Goal: Task Accomplishment & Management: Complete application form

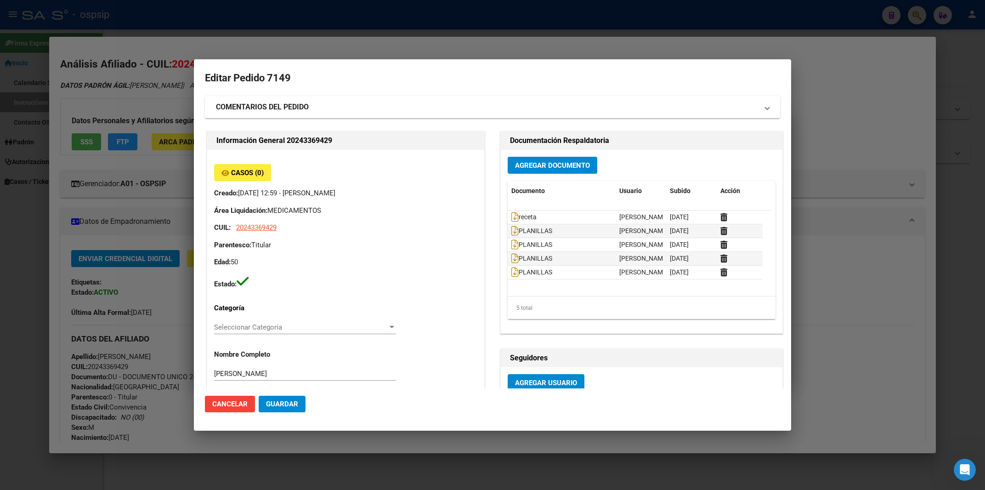
click at [696, 13] on div at bounding box center [492, 245] width 985 height 490
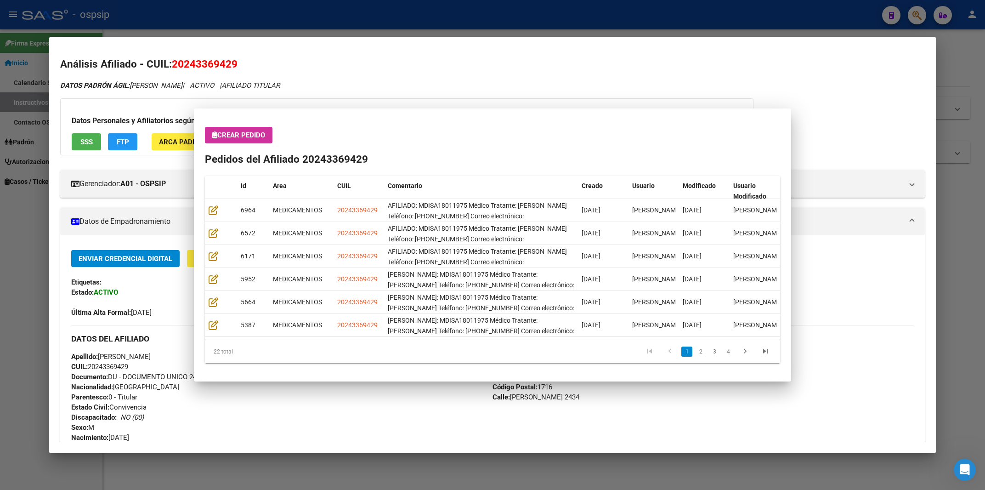
click at [696, 13] on div at bounding box center [492, 245] width 985 height 490
click at [696, 13] on div "- ospsip" at bounding box center [448, 15] width 853 height 20
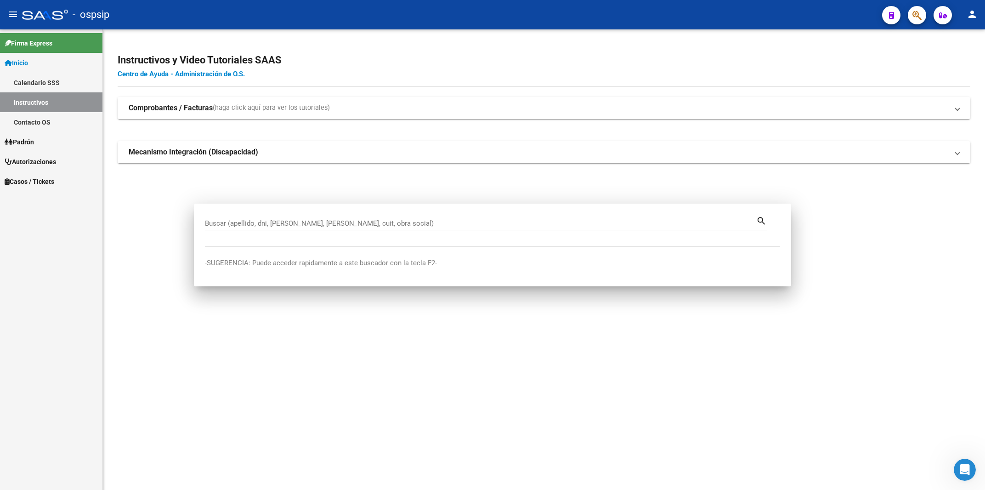
click at [696, 13] on div "- ospsip" at bounding box center [448, 15] width 853 height 20
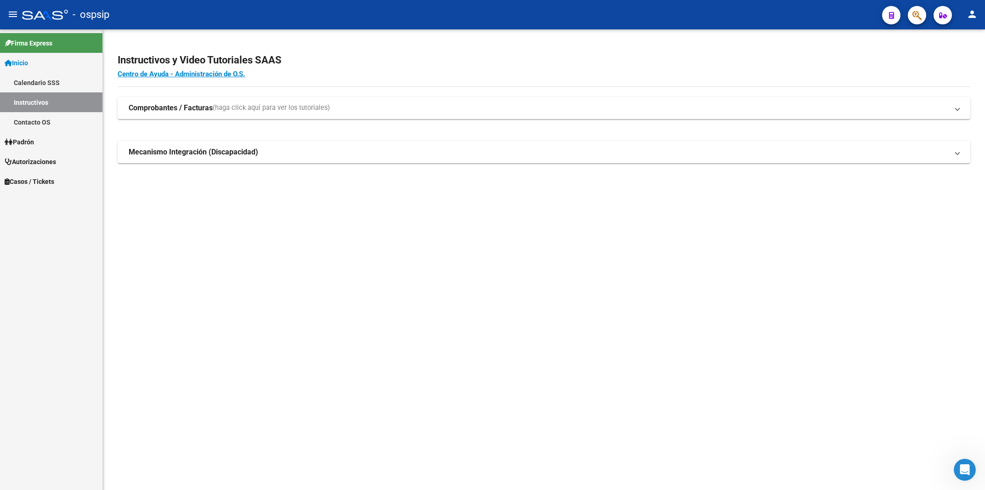
click at [914, 17] on icon "button" at bounding box center [916, 15] width 9 height 11
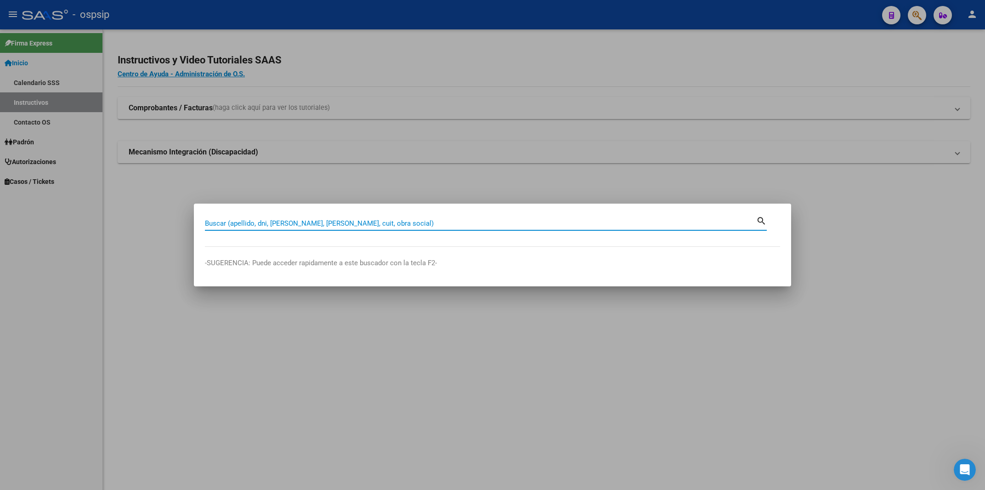
paste input "50982334"
type input "50982334"
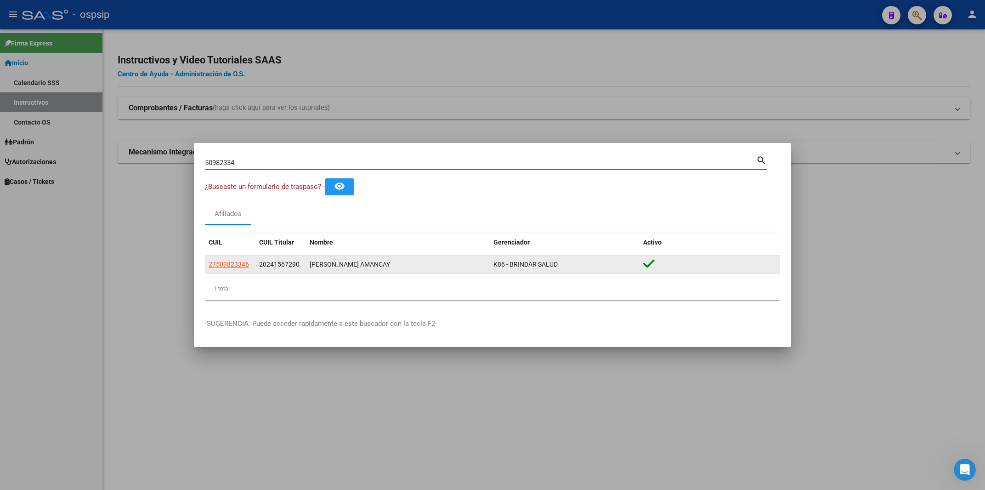
click at [237, 256] on datatable-body-cell "27509823346" at bounding box center [230, 264] width 51 height 18
click at [238, 260] on app-link-go-to "27509823346" at bounding box center [229, 264] width 40 height 11
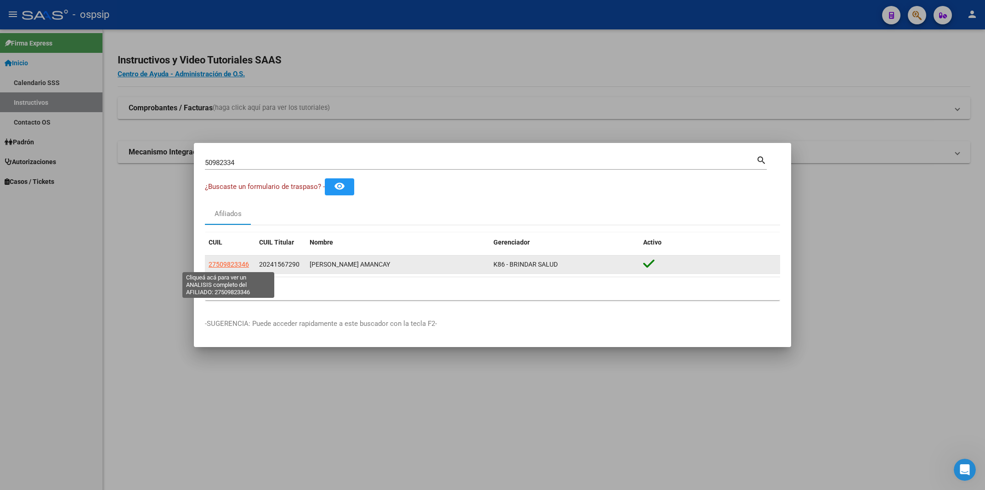
click at [238, 262] on span "27509823346" at bounding box center [229, 263] width 40 height 7
copy span "27509823346"
type textarea "27509823346"
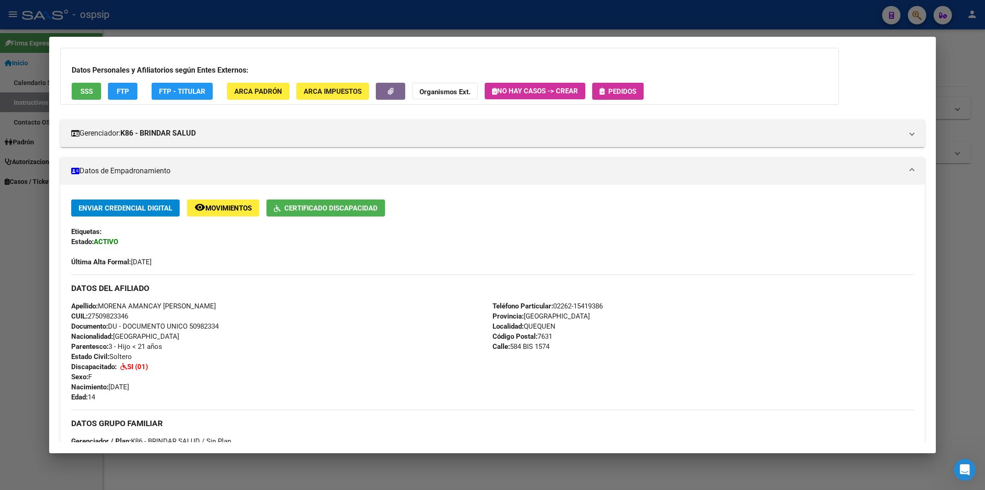
scroll to position [49, 0]
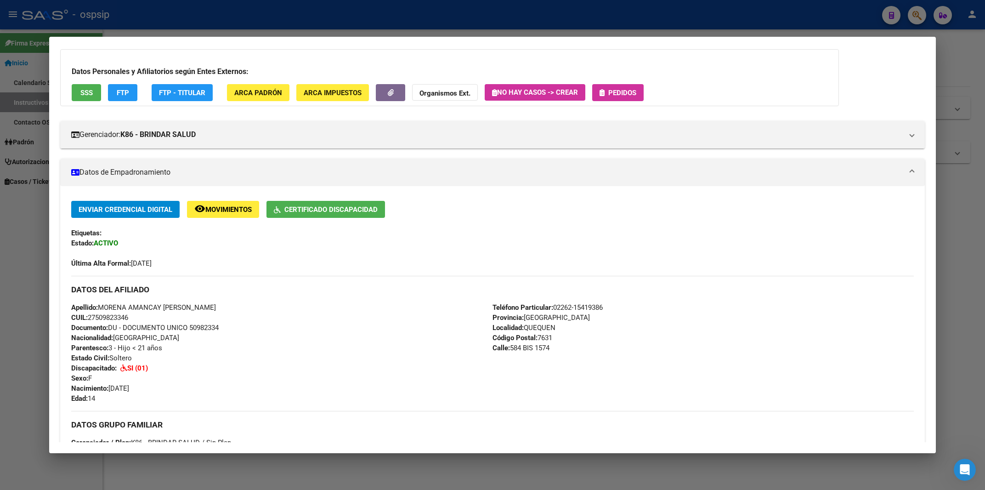
click at [620, 97] on button "Pedidos" at bounding box center [617, 92] width 51 height 17
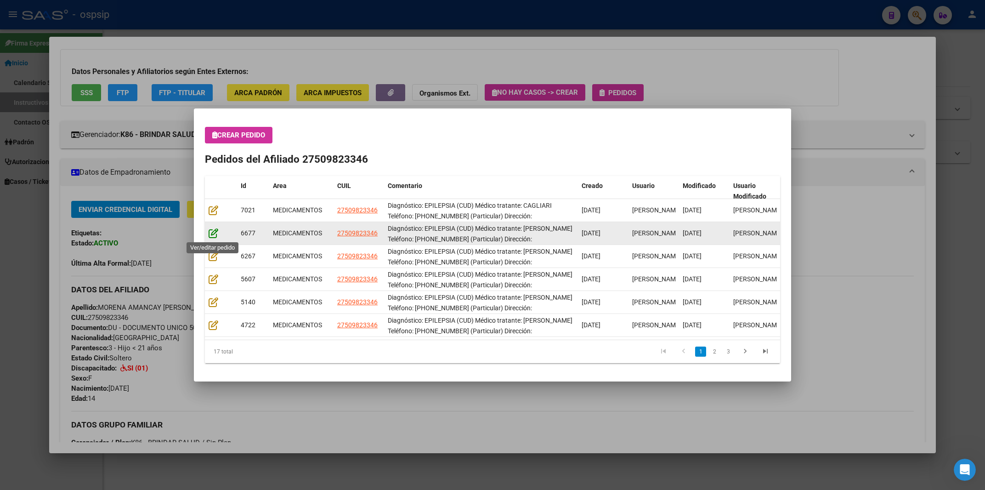
click at [211, 230] on icon at bounding box center [214, 233] width 10 height 10
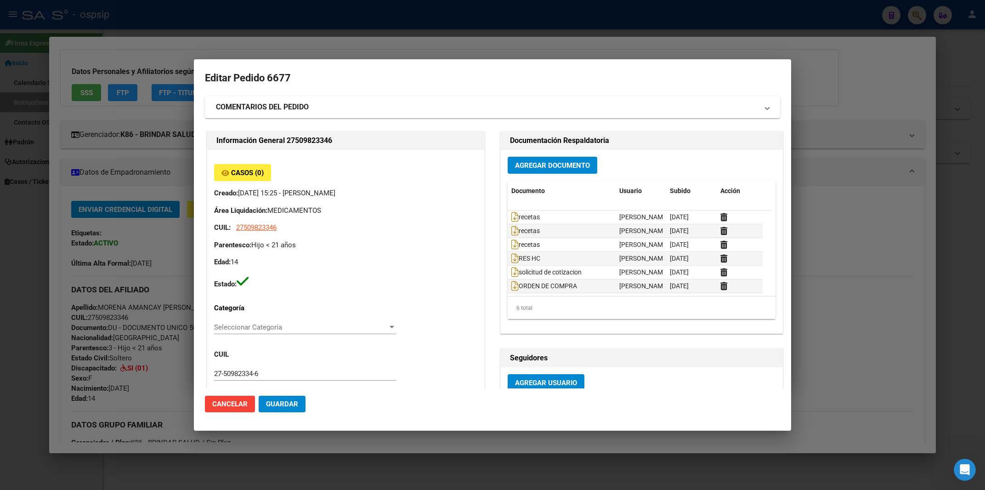
click at [369, 34] on div at bounding box center [492, 245] width 985 height 490
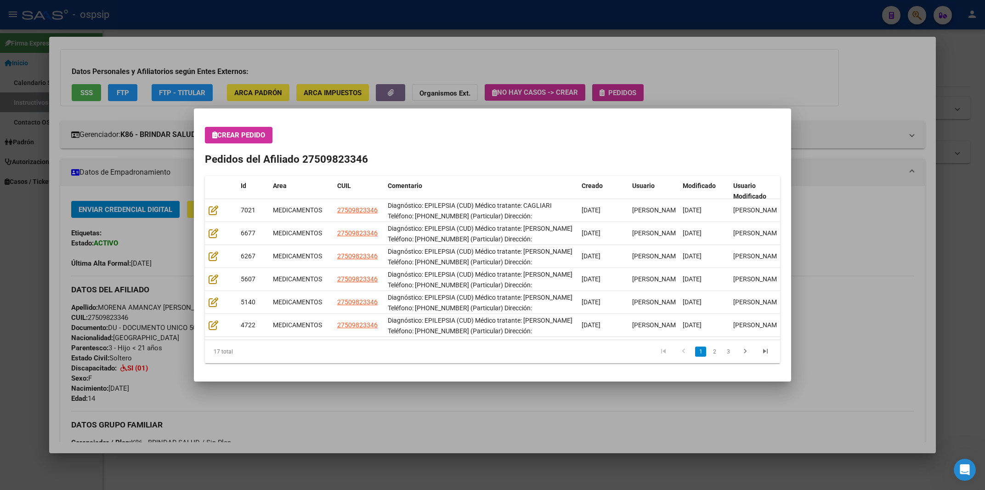
click at [227, 130] on button "Crear Pedido" at bounding box center [239, 135] width 68 height 17
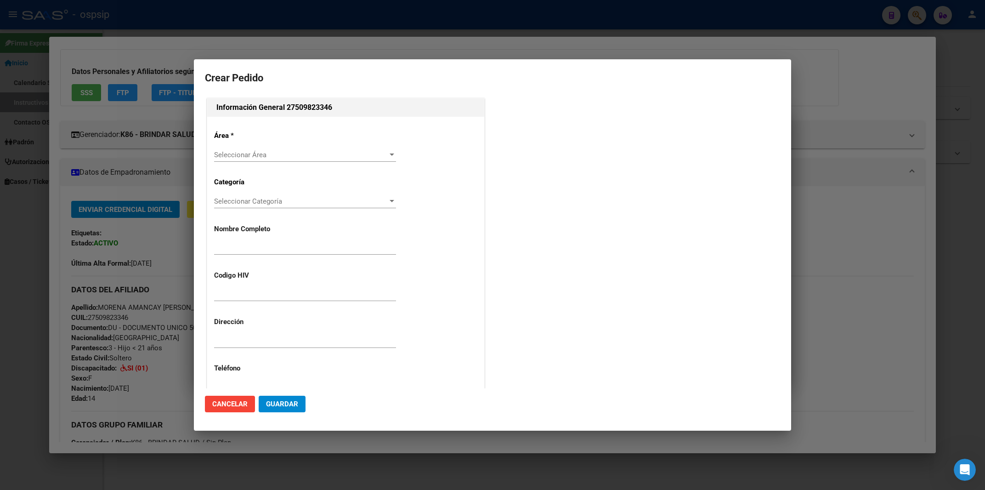
type input "MORENA AMANCAY [PERSON_NAME]"
type input "NO CORRESPONDE"
type input "[GEOGRAPHIC_DATA], QUEQUEN, 584 BIS 1574"
type input "Particular: 02262-15419386"
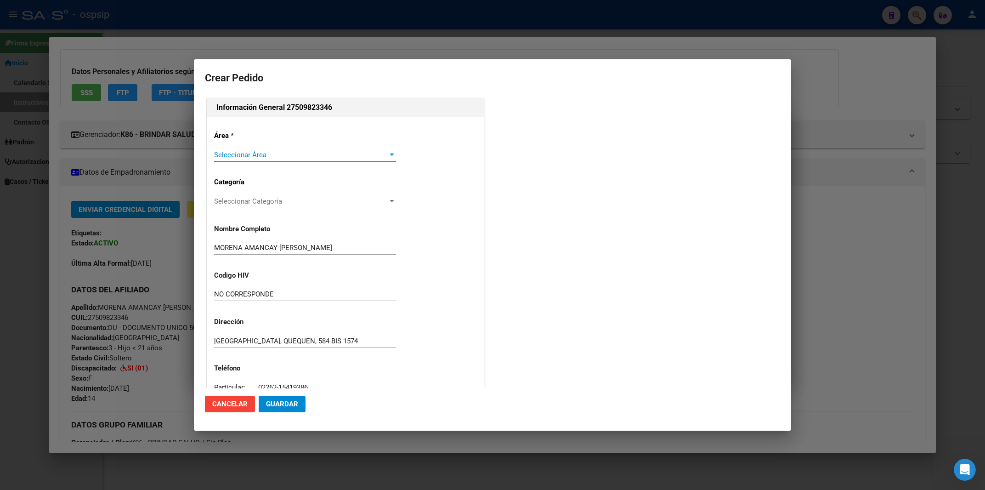
type input "[GEOGRAPHIC_DATA], [GEOGRAPHIC_DATA], 584 BIS 1574"
click at [237, 155] on span "Seleccionar Área" at bounding box center [301, 155] width 174 height 8
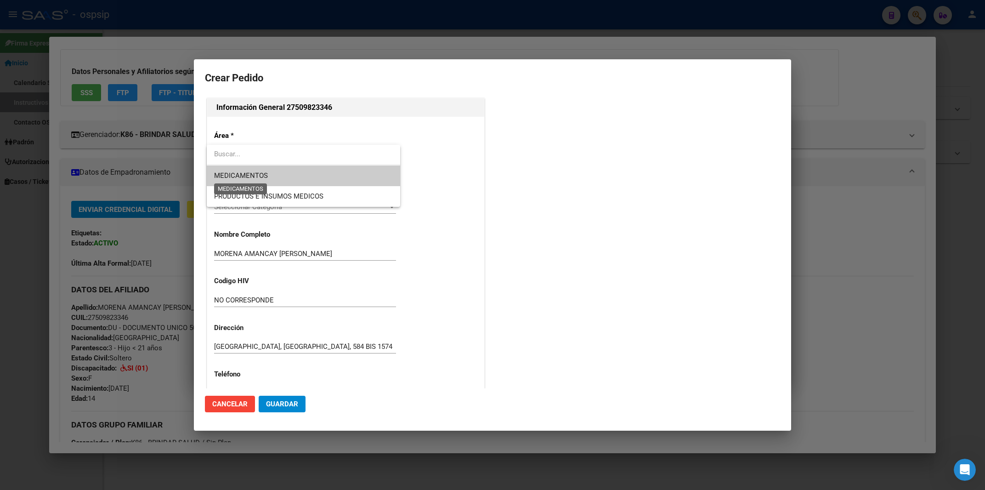
click at [243, 179] on span "MEDICAMENTOS" at bounding box center [241, 175] width 54 height 8
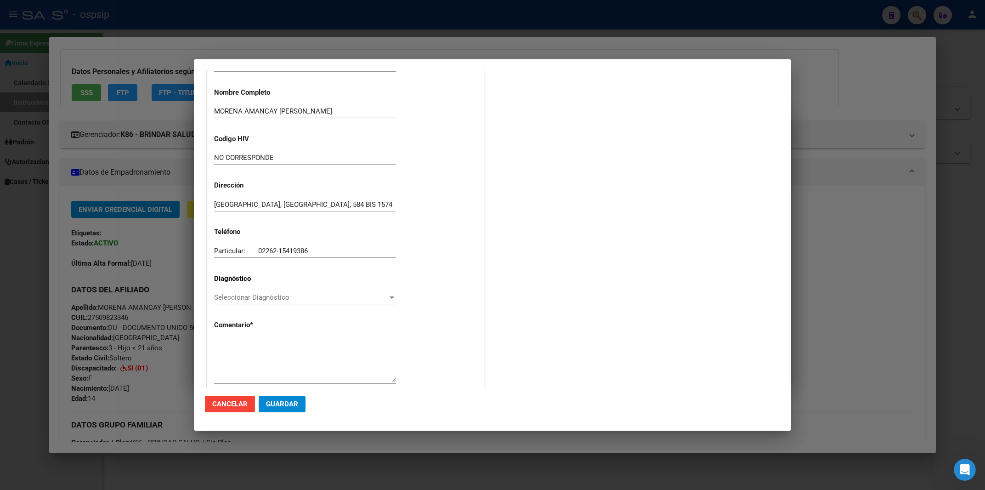
scroll to position [162, 0]
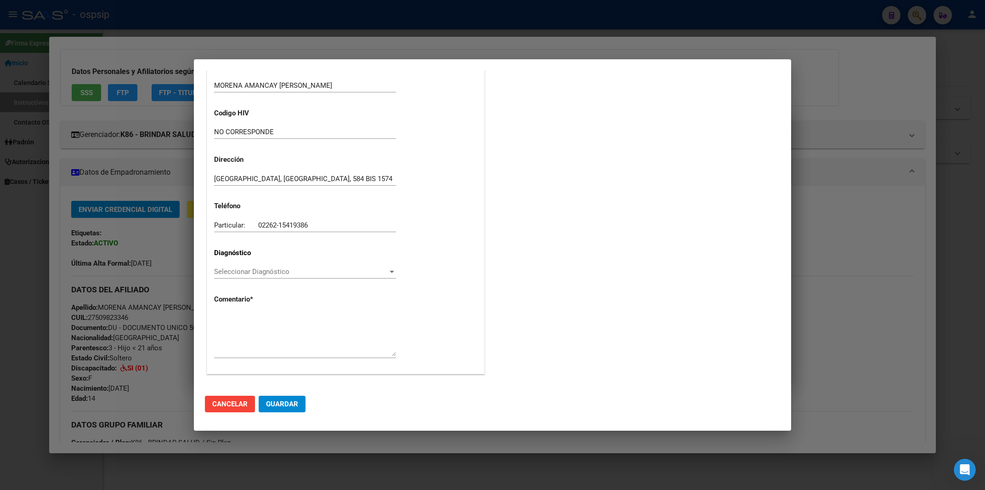
click at [247, 272] on span "Seleccionar Diagnóstico" at bounding box center [301, 271] width 174 height 8
type input "g40"
click at [233, 311] on div at bounding box center [305, 334] width 182 height 47
click at [227, 320] on textarea at bounding box center [305, 334] width 182 height 43
paste textarea "Diagnóstico: EPILEPSIA (CUD) Médico tratante: [PERSON_NAME] Teléfono: [PHONE_NU…"
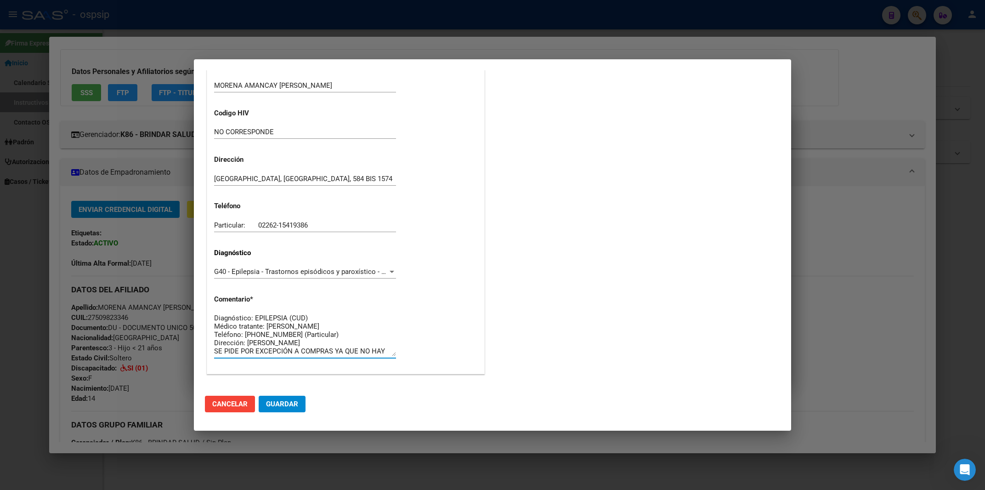
scroll to position [7, 0]
type textarea "Diagnóstico: EPILEPSIA (CUD) Médico tratante: [PERSON_NAME] Teléfono: [PHONE_NU…"
click at [280, 408] on span "Guardar" at bounding box center [282, 404] width 32 height 8
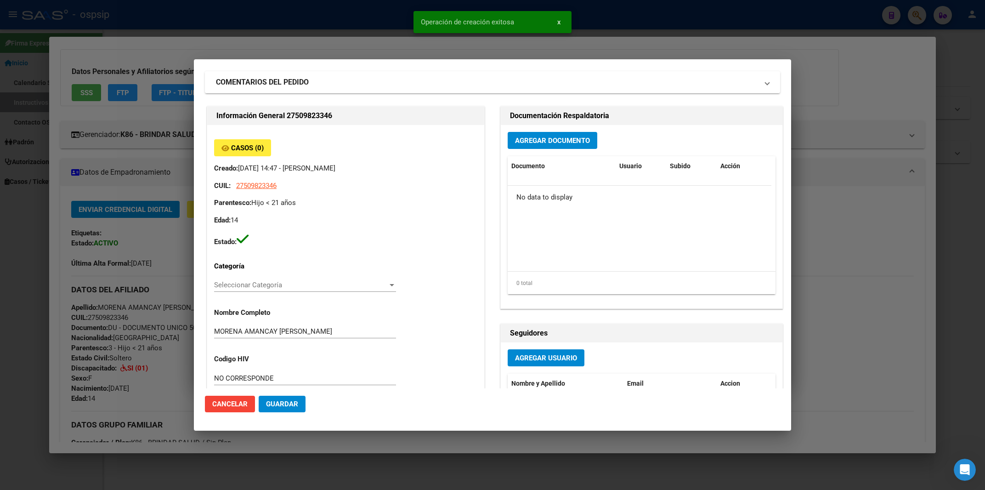
scroll to position [0, 0]
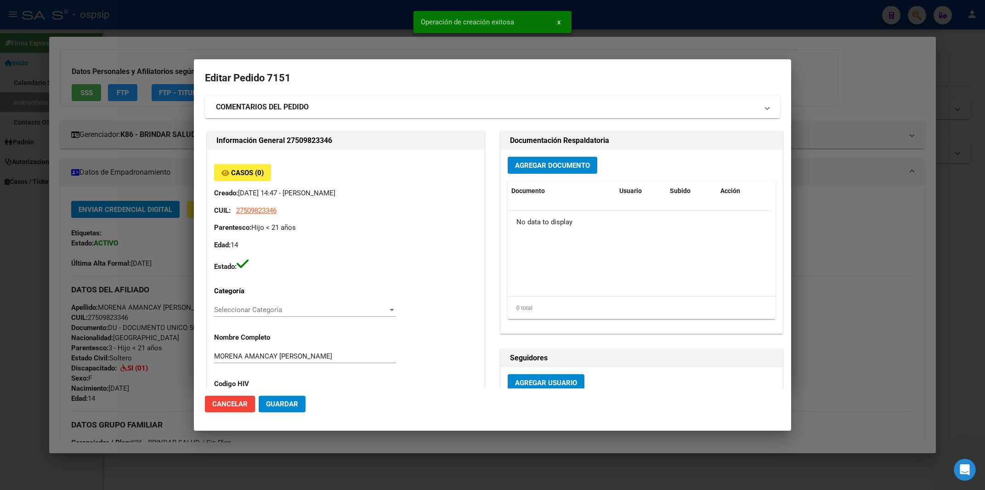
click at [570, 162] on span "Agregar Documento" at bounding box center [552, 165] width 75 height 8
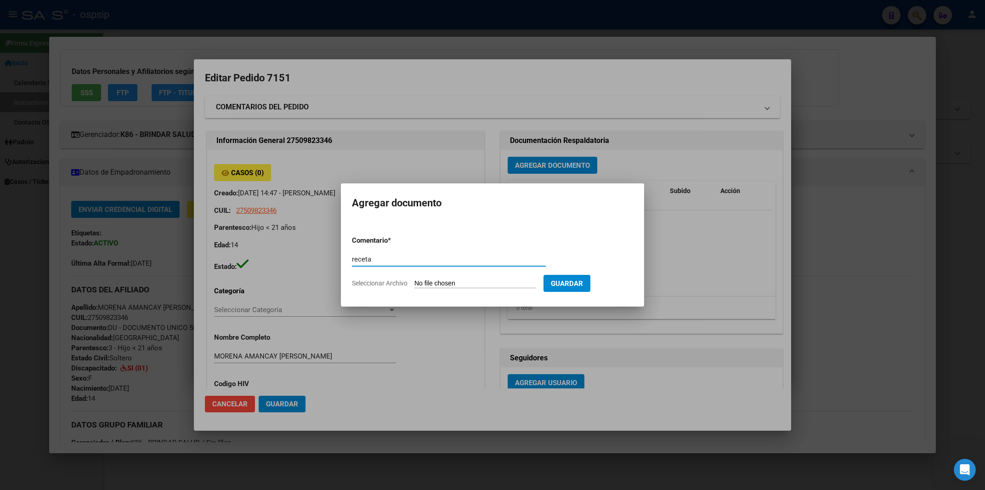
type input "receta"
click at [435, 291] on form "Comentario * receta Comentario Seleccionar Archivo Guardar" at bounding box center [492, 261] width 281 height 67
click at [437, 276] on form "Comentario * receta Comentario Seleccionar Archivo Guardar" at bounding box center [492, 261] width 281 height 67
click at [438, 279] on input "Seleccionar Archivo" at bounding box center [475, 283] width 122 height 9
type input "C:\fakepath\1000494069.jpg"
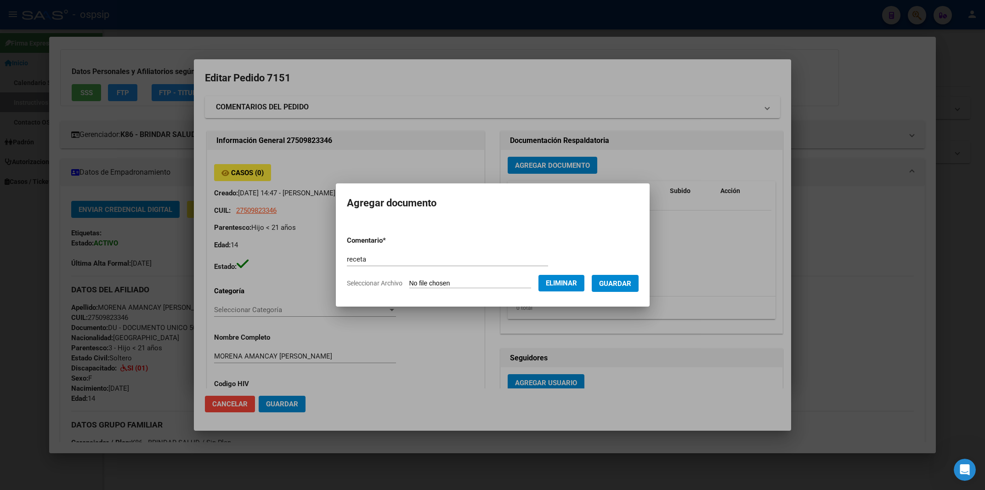
click at [627, 283] on span "Guardar" at bounding box center [615, 283] width 32 height 8
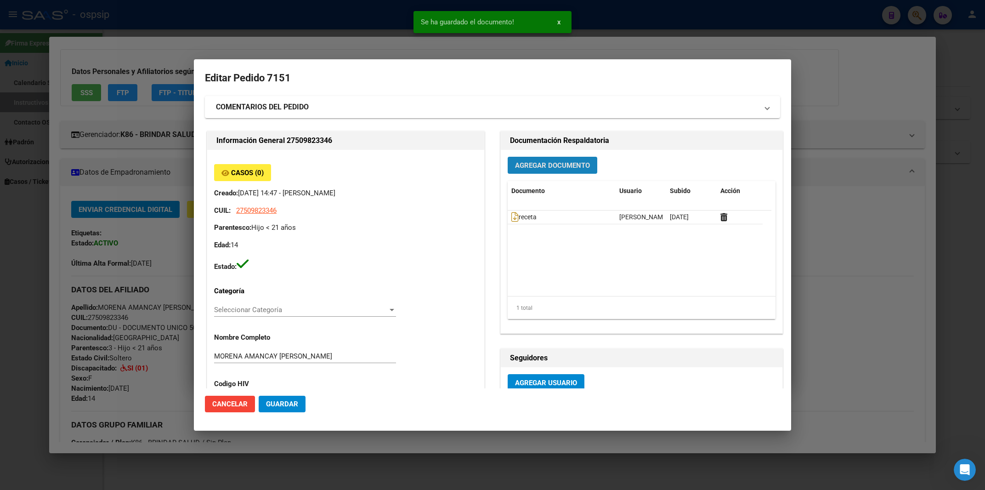
click at [565, 169] on span "Agregar Documento" at bounding box center [552, 165] width 75 height 8
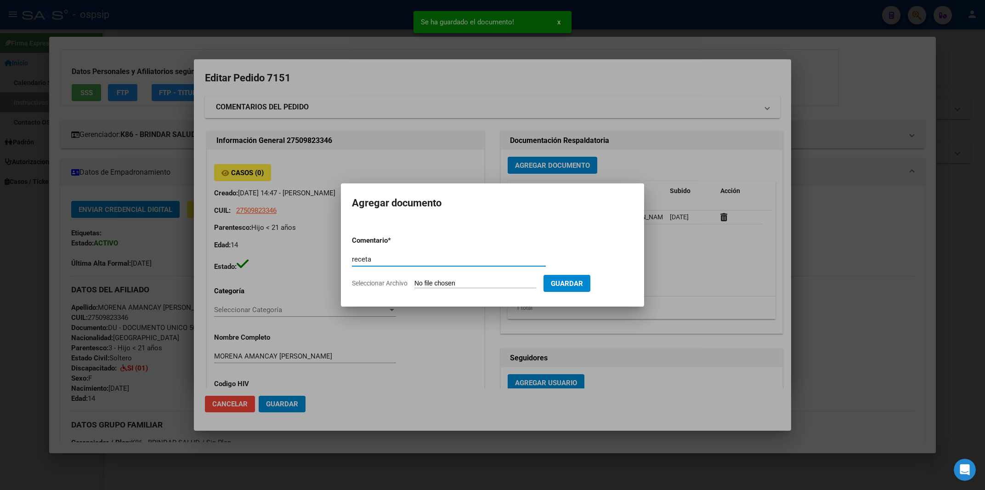
type input "receta"
click at [437, 281] on input "Seleccionar Archivo" at bounding box center [475, 283] width 122 height 9
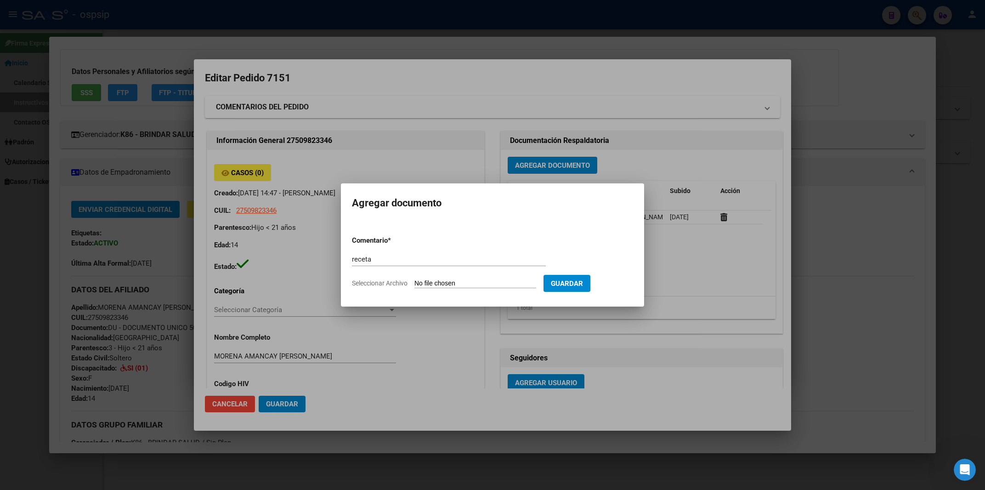
type input "C:\fakepath\1000494070.jpg"
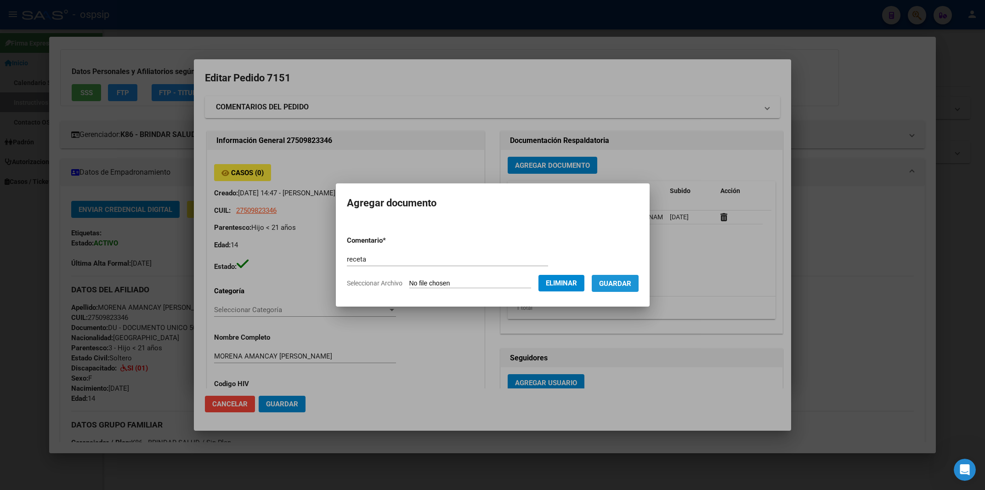
click at [611, 283] on span "Guardar" at bounding box center [615, 283] width 32 height 8
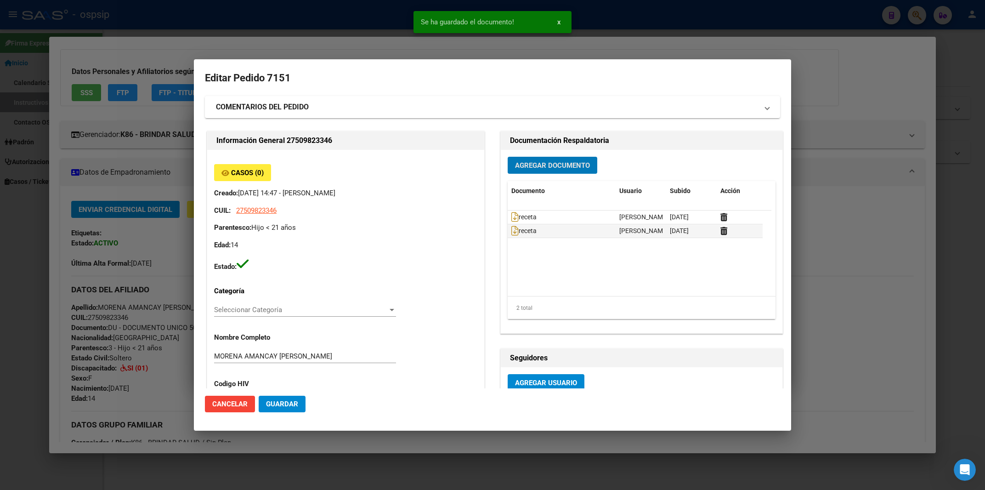
click at [561, 166] on span "Agregar Documento" at bounding box center [552, 165] width 75 height 8
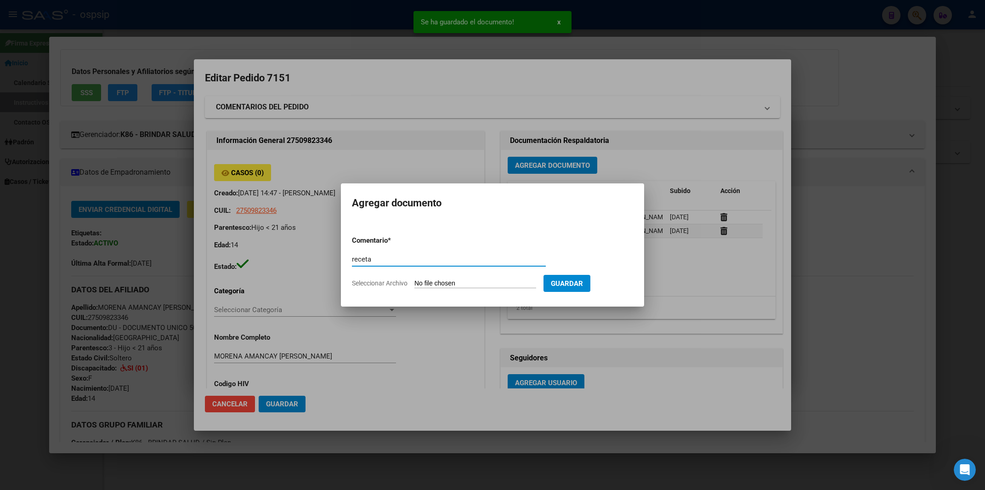
type input "receta"
click at [439, 282] on input "Seleccionar Archivo" at bounding box center [475, 283] width 122 height 9
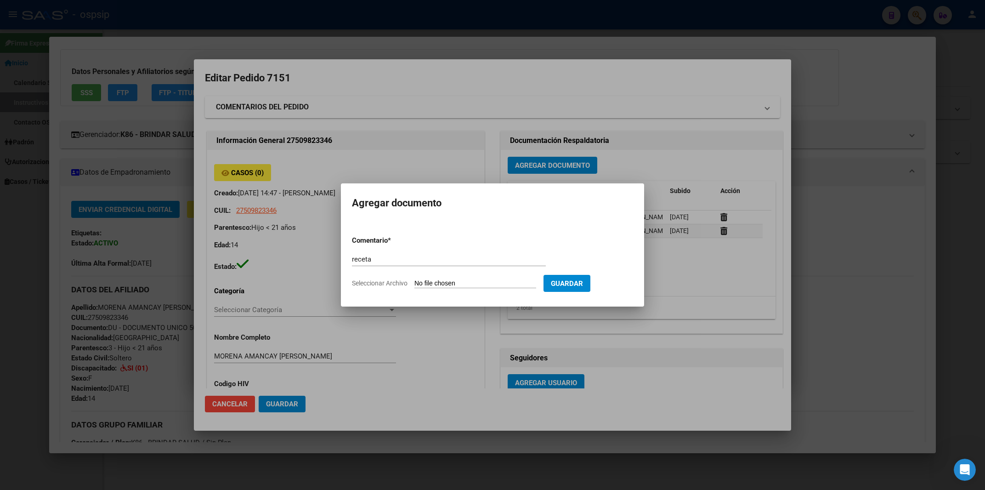
type input "C:\fakepath\1000494071.jpg"
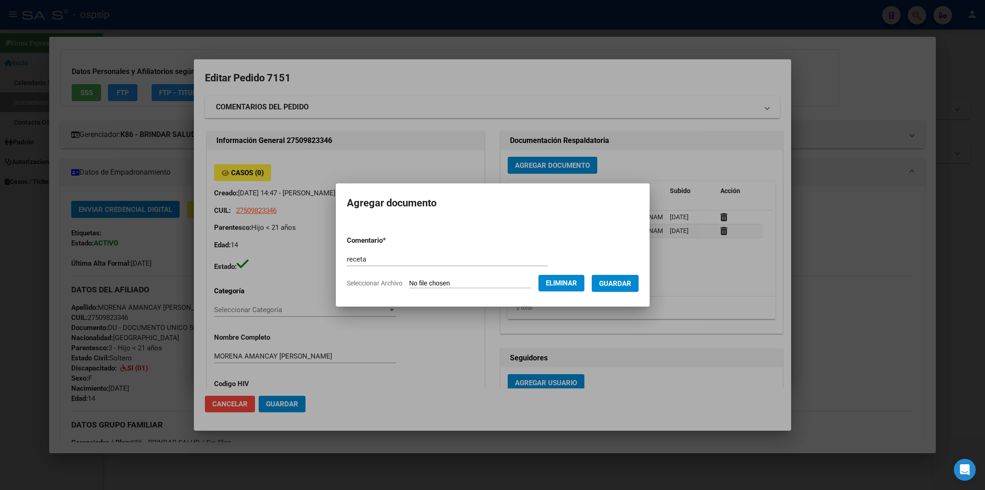
click at [615, 284] on span "Guardar" at bounding box center [615, 283] width 32 height 8
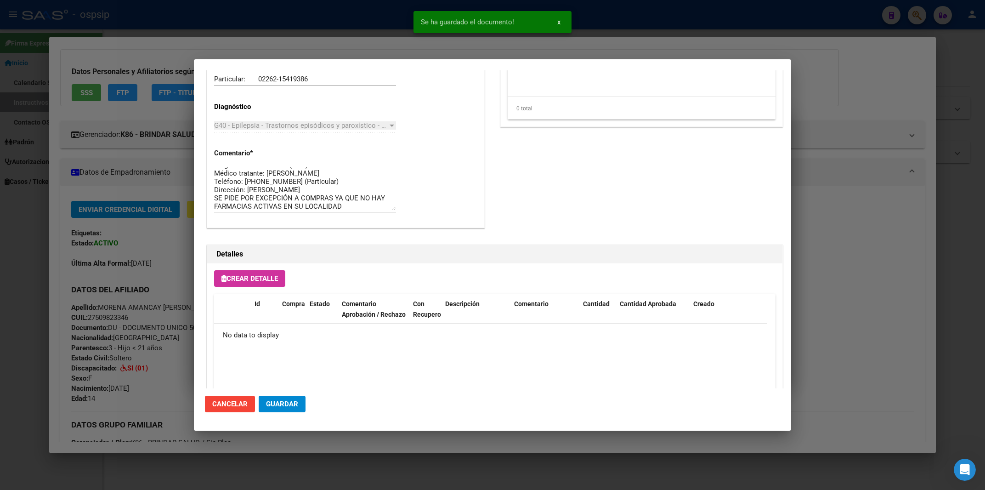
scroll to position [490, 0]
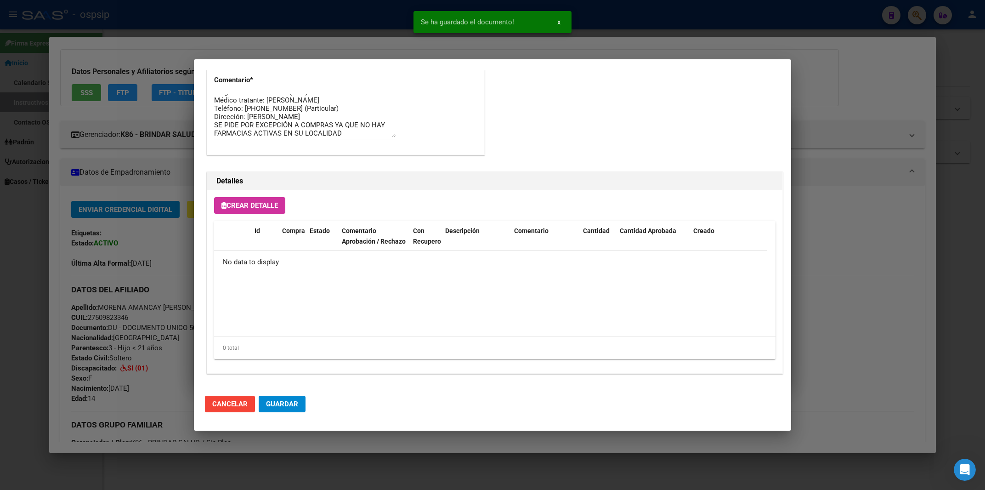
click at [278, 211] on button "Crear Detalle" at bounding box center [249, 205] width 71 height 17
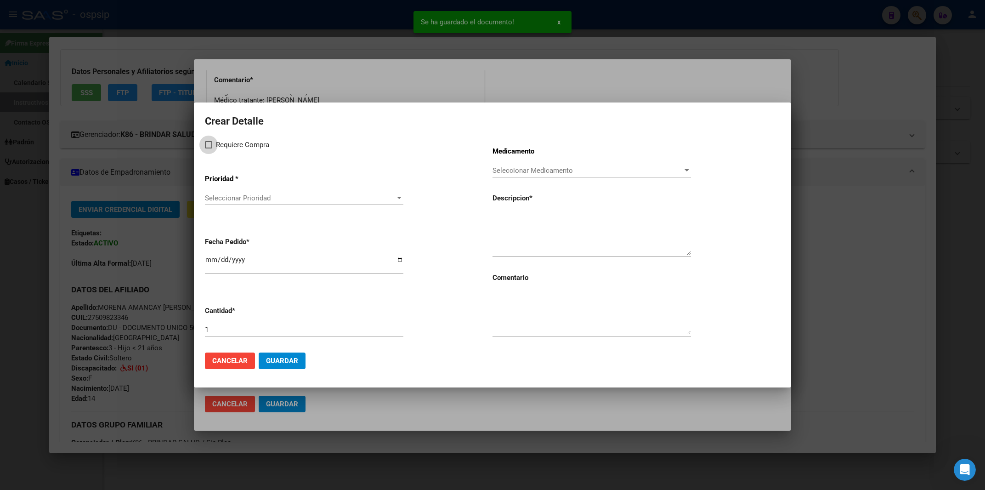
click at [211, 146] on span at bounding box center [208, 144] width 7 height 7
click at [209, 148] on input "Requiere Compra" at bounding box center [208, 148] width 0 height 0
checkbox input "true"
click at [246, 205] on div "Seleccionar Prioridad Seleccionar Prioridad" at bounding box center [304, 198] width 198 height 14
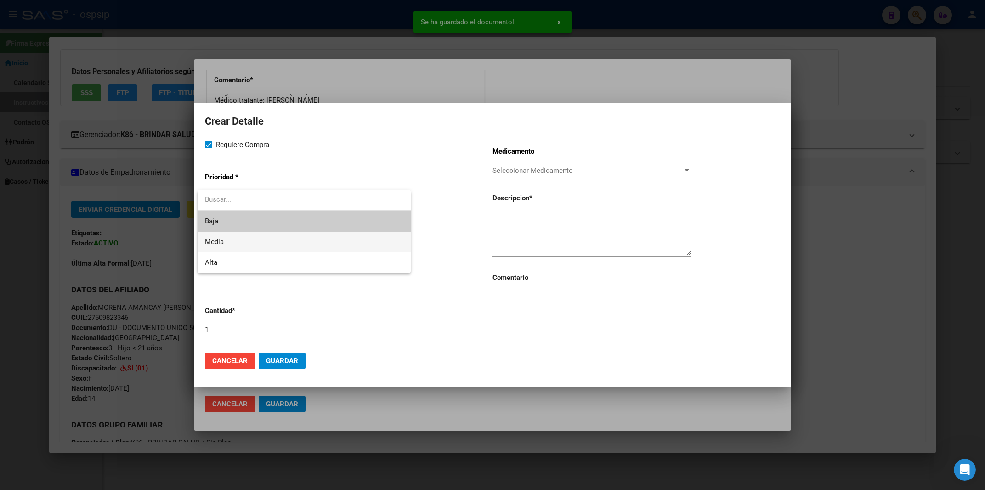
click at [239, 237] on span "Media" at bounding box center [304, 242] width 198 height 21
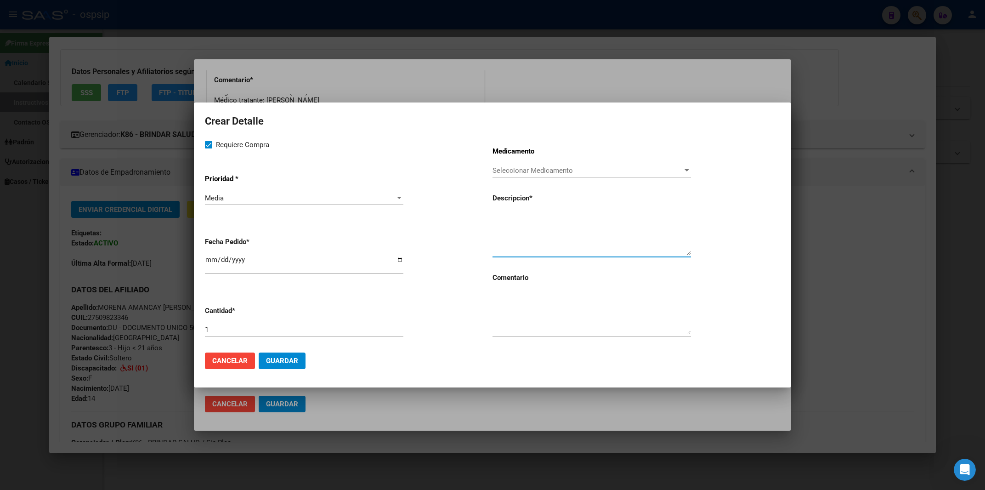
click at [524, 241] on textarea at bounding box center [591, 233] width 198 height 43
paste textarea "[MEDICAL_DATA] 100 MG COMP.REC.X 28"
click at [495, 216] on textarea "[MEDICAL_DATA] 100 MG COMP.REC.X 28" at bounding box center [591, 233] width 198 height 43
type textarea "[MEDICAL_DATA] 100 MG COMP.REC.X 28"
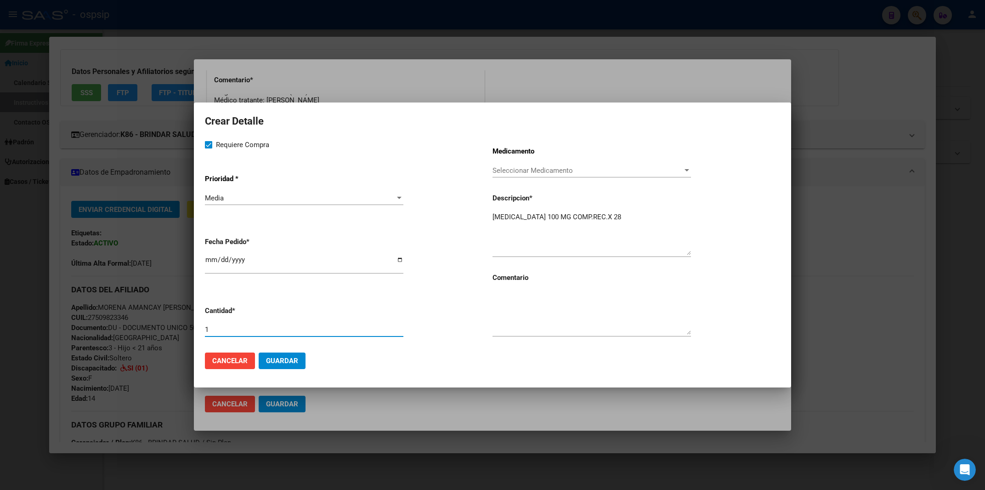
click at [211, 333] on input "1" at bounding box center [304, 329] width 198 height 8
type input "2"
click at [548, 328] on textarea at bounding box center [591, 312] width 198 height 43
type textarea "m"
type textarea "MISMO TTO"
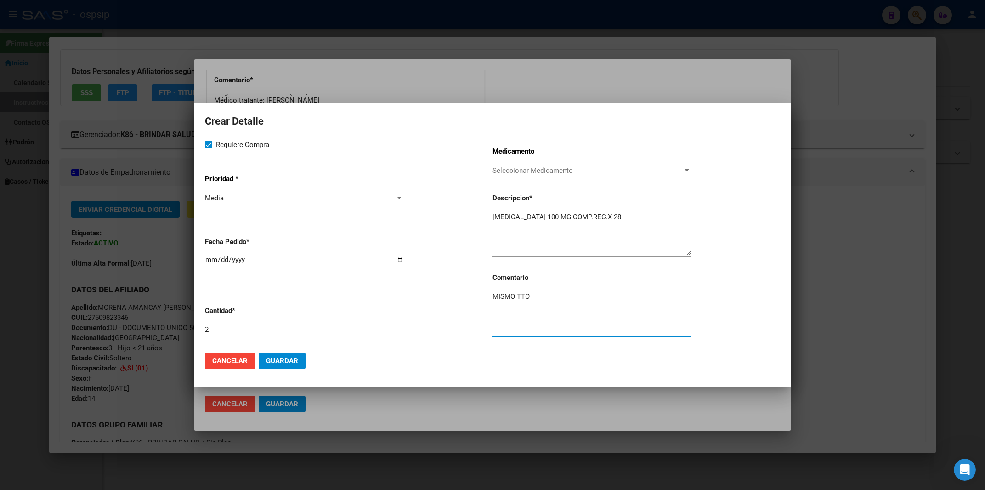
click at [211, 269] on input "2025-09-11" at bounding box center [304, 263] width 198 height 15
type input "2025-09-01"
click at [241, 360] on span "Cancelar" at bounding box center [229, 360] width 35 height 8
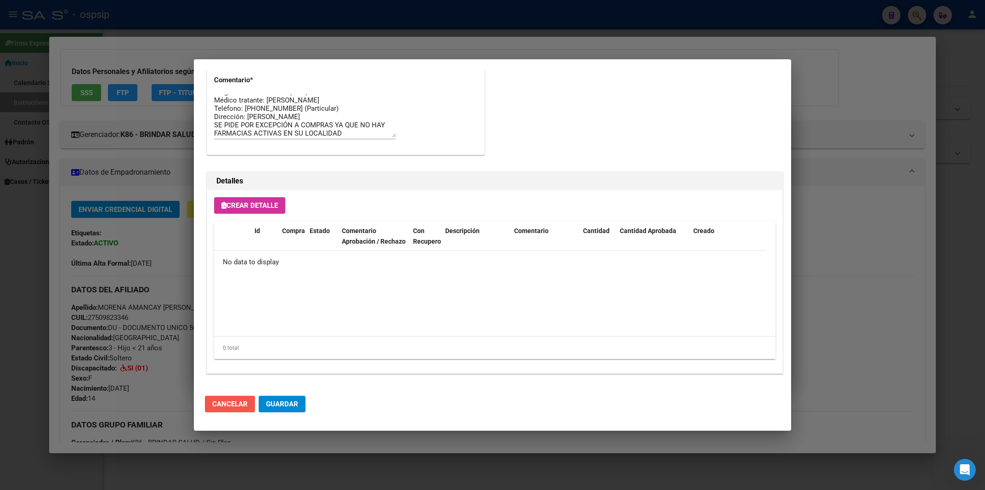
click at [238, 408] on span "Cancelar" at bounding box center [229, 404] width 35 height 8
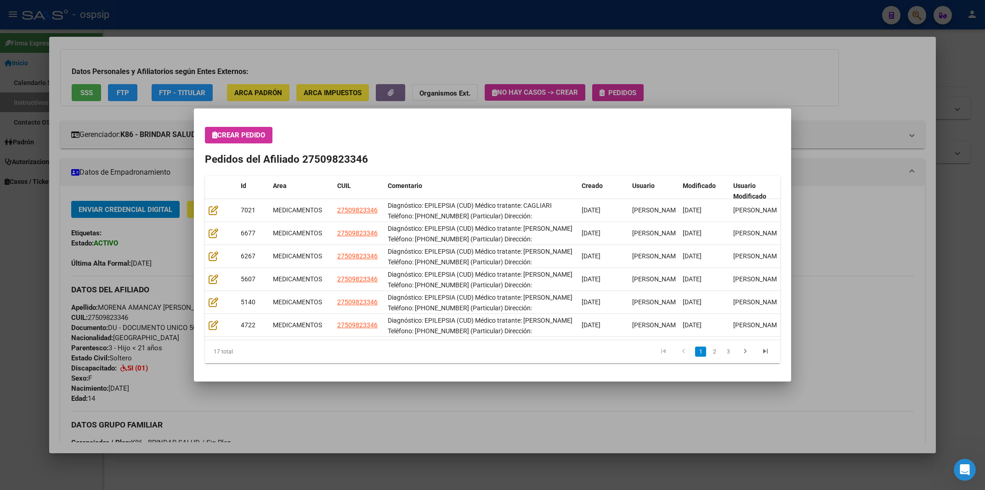
click at [771, 81] on div at bounding box center [492, 245] width 985 height 490
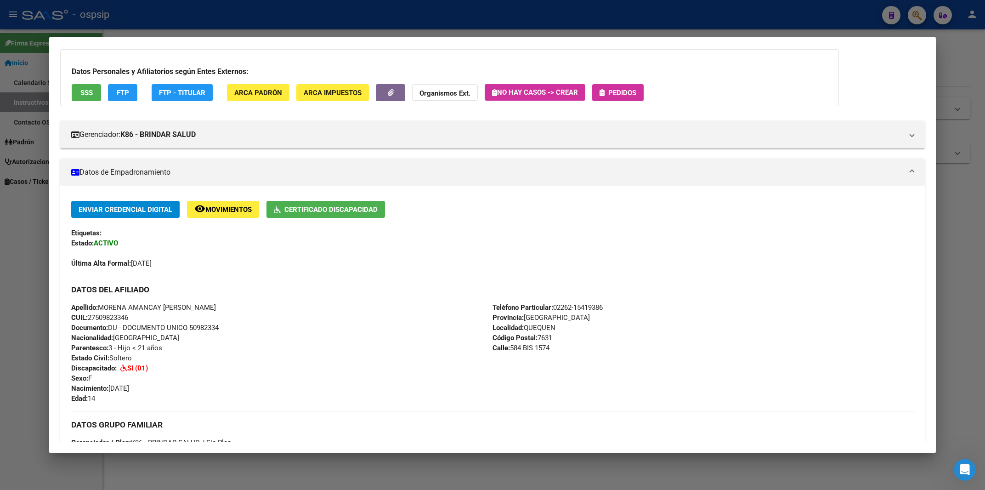
click at [758, 67] on h3 "Datos Personales y Afiliatorios según Entes Externos:" at bounding box center [450, 71] width 756 height 11
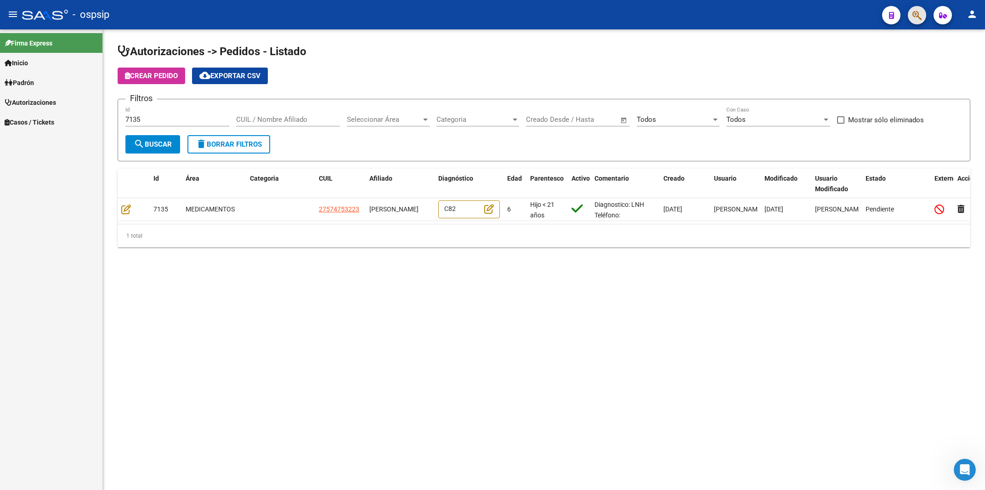
click at [913, 22] on span "button" at bounding box center [916, 15] width 9 height 19
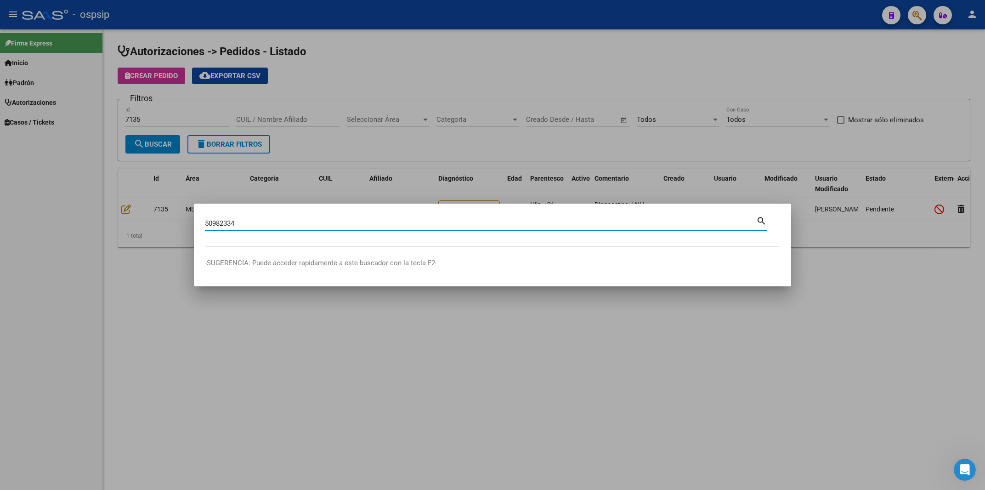
type input "50982334"
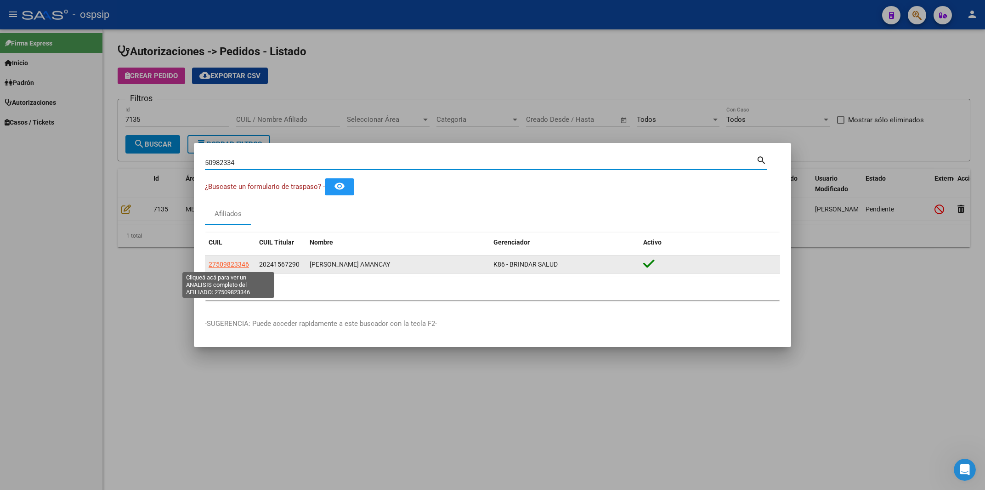
click at [215, 264] on span "27509823346" at bounding box center [229, 263] width 40 height 7
type textarea "27509823346"
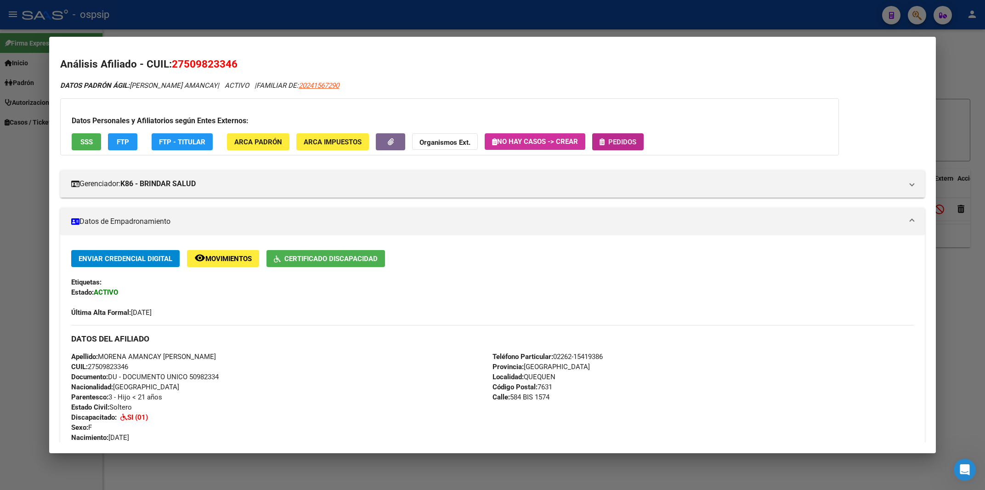
click at [610, 141] on span "Pedidos" at bounding box center [617, 141] width 37 height 8
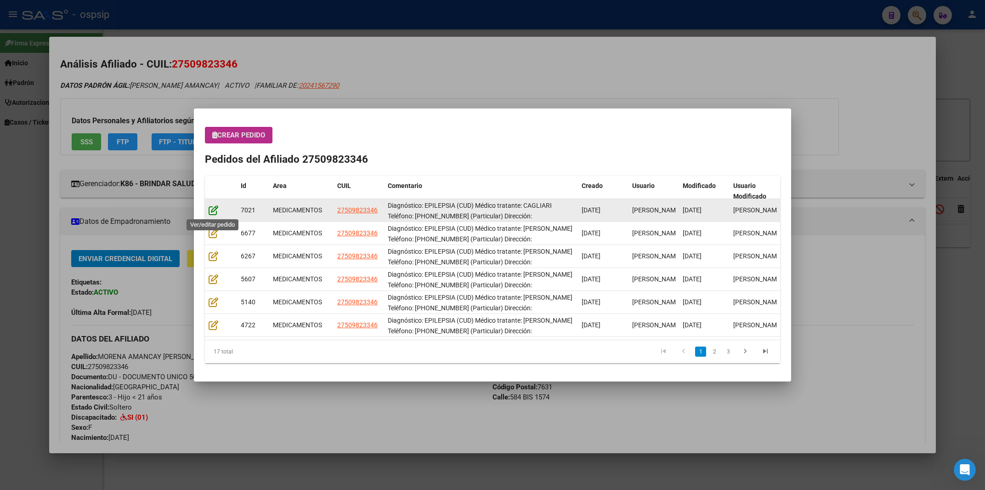
click at [215, 211] on icon at bounding box center [214, 210] width 10 height 10
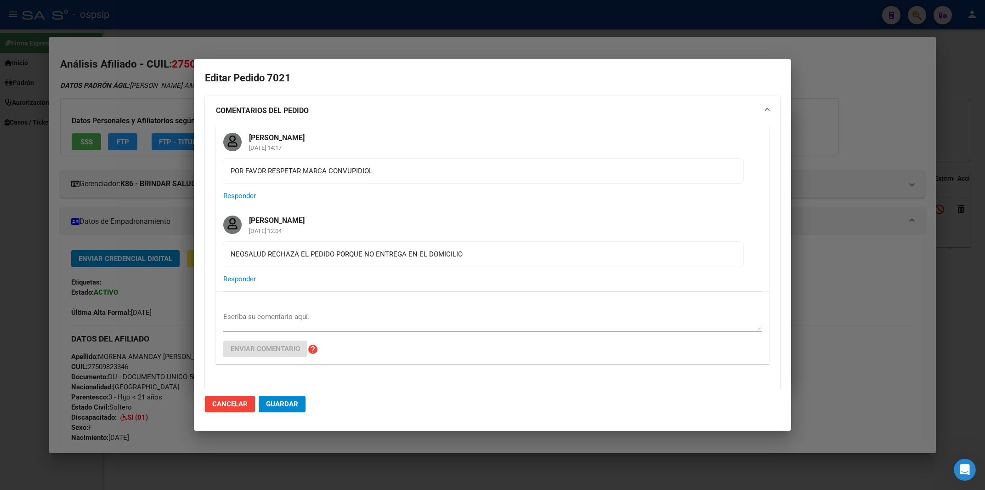
type input "[GEOGRAPHIC_DATA], QUEQUEN, 584 BIS 1574"
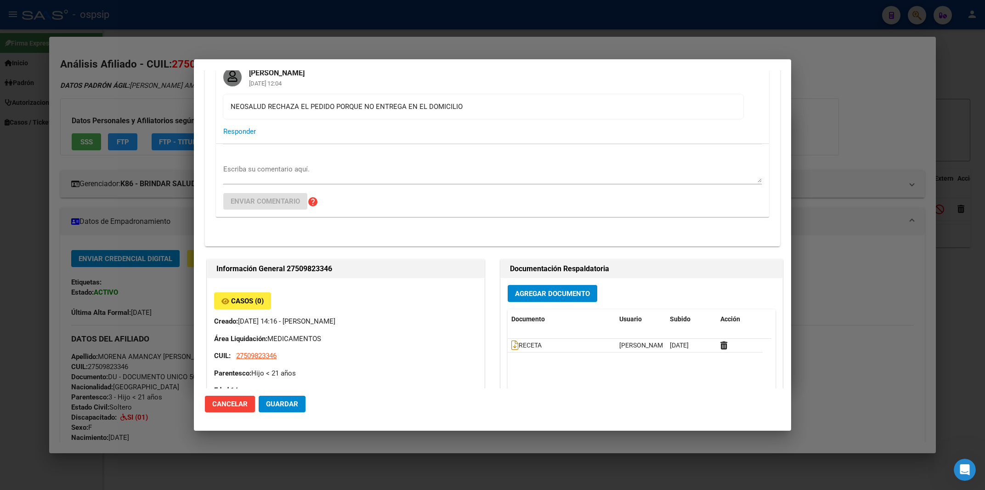
scroll to position [295, 0]
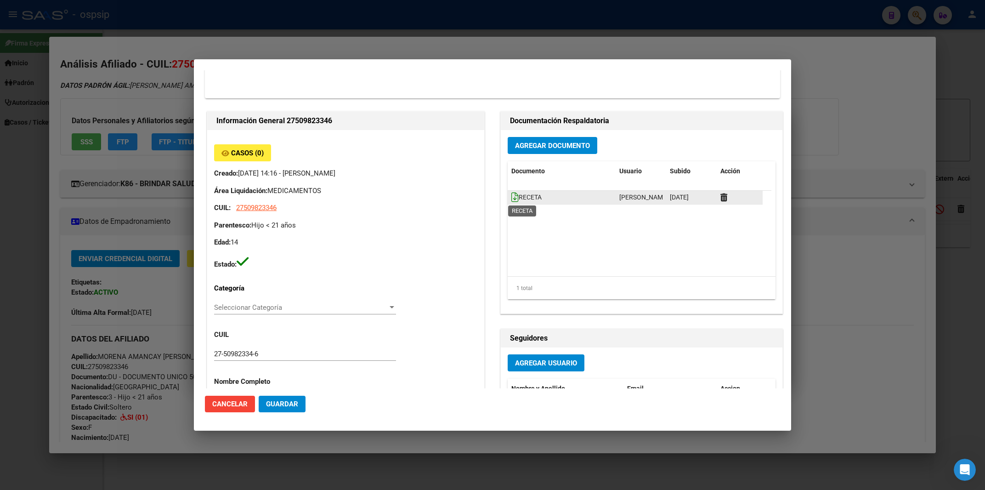
click at [511, 201] on icon at bounding box center [514, 197] width 7 height 10
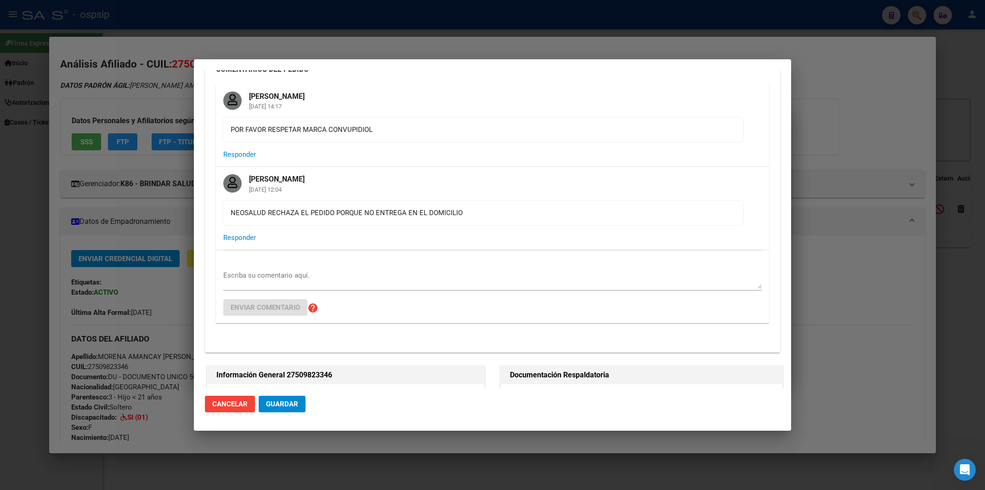
scroll to position [0, 0]
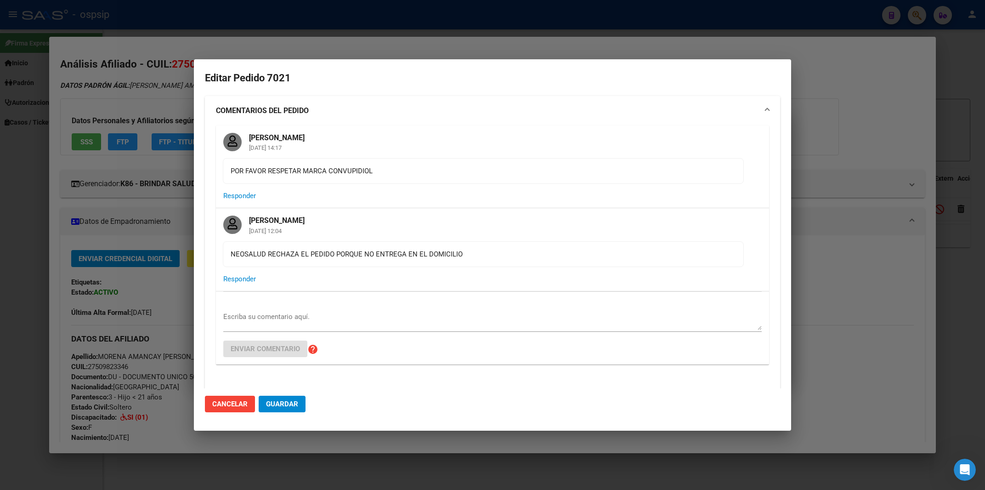
click at [298, 22] on div at bounding box center [492, 245] width 985 height 490
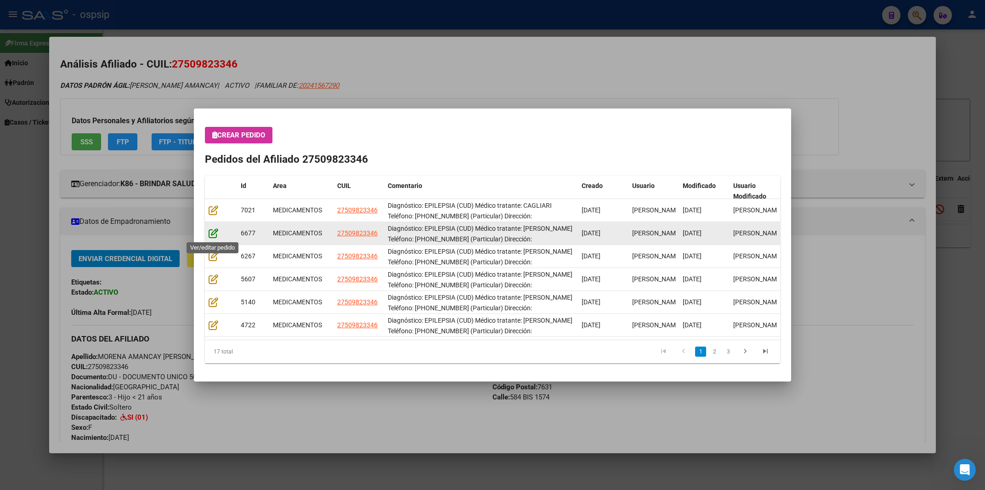
click at [215, 233] on icon at bounding box center [214, 233] width 10 height 10
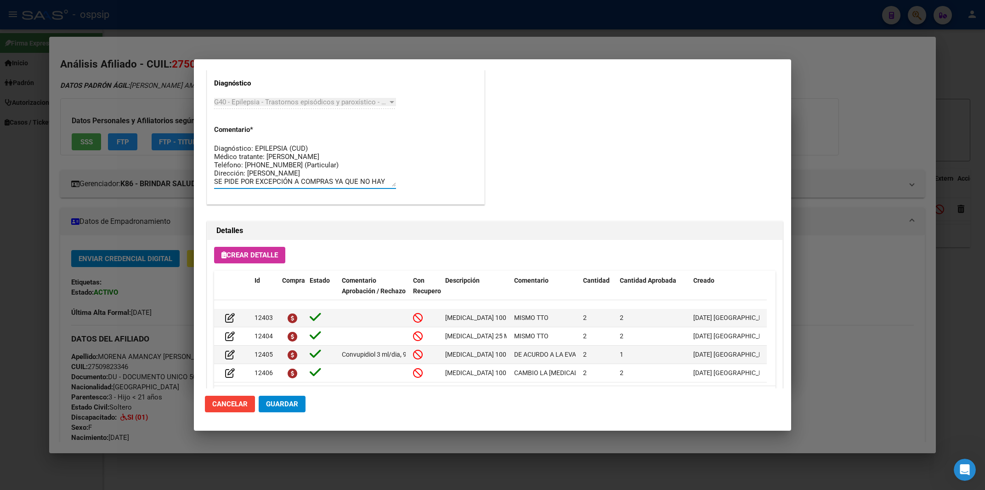
scroll to position [8, 0]
drag, startPoint x: 215, startPoint y: 145, endPoint x: 418, endPoint y: 206, distance: 212.3
click at [396, 187] on textarea "Diagnóstico: EPILEPSIA (CUD) Médico tratante: [PERSON_NAME] Teléfono: [PHONE_NU…" at bounding box center [305, 164] width 182 height 43
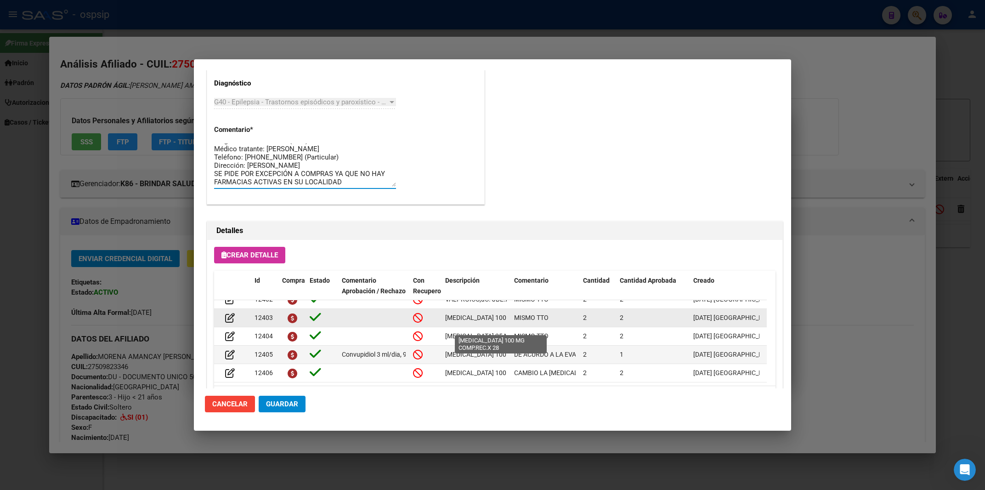
click at [468, 321] on span "[MEDICAL_DATA] 100 MG COMP.REC.X 28" at bounding box center [505, 317] width 120 height 7
